Goal: Task Accomplishment & Management: Manage account settings

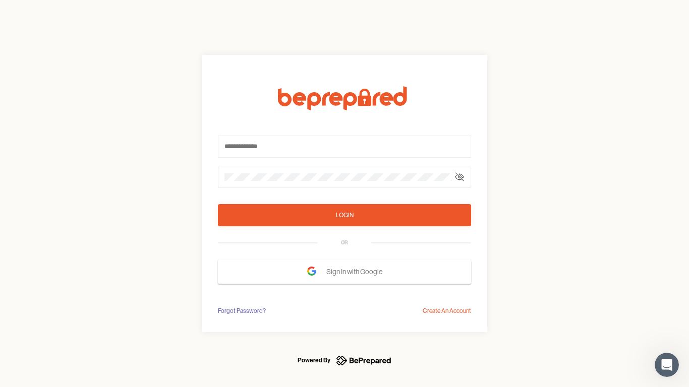
click at [345, 194] on form "Login OR Sign In with Google" at bounding box center [344, 185] width 253 height 198
click at [460, 177] on icon at bounding box center [460, 177] width 8 height 8
click at [345, 215] on div "Login" at bounding box center [345, 215] width 18 height 10
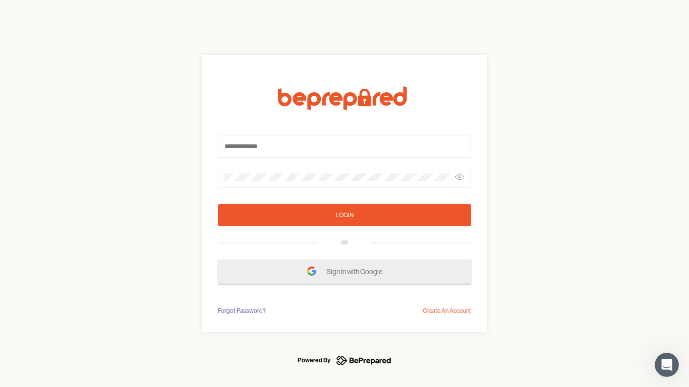
click at [345, 272] on span "Sign In with Google" at bounding box center [356, 272] width 61 height 18
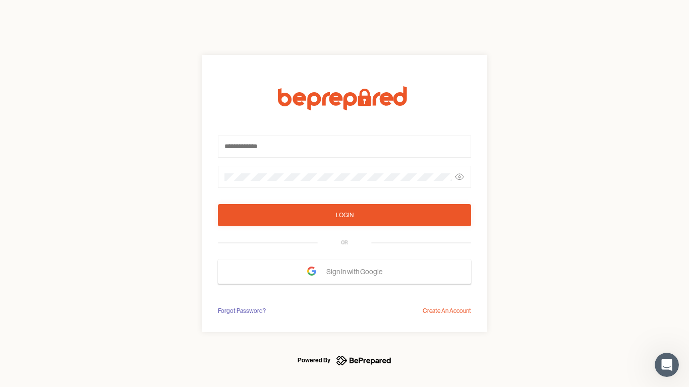
click at [241, 311] on div "Forgot Password?" at bounding box center [242, 311] width 48 height 10
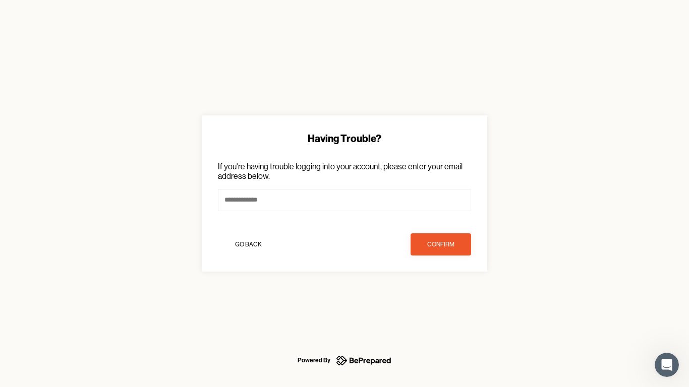
click at [447, 311] on div "Having Trouble? If you're having trouble logging into your account, please ente…" at bounding box center [344, 193] width 689 height 387
click at [667, 365] on icon "Open Intercom Messenger" at bounding box center [667, 365] width 17 height 17
